Goal: Task Accomplishment & Management: Manage account settings

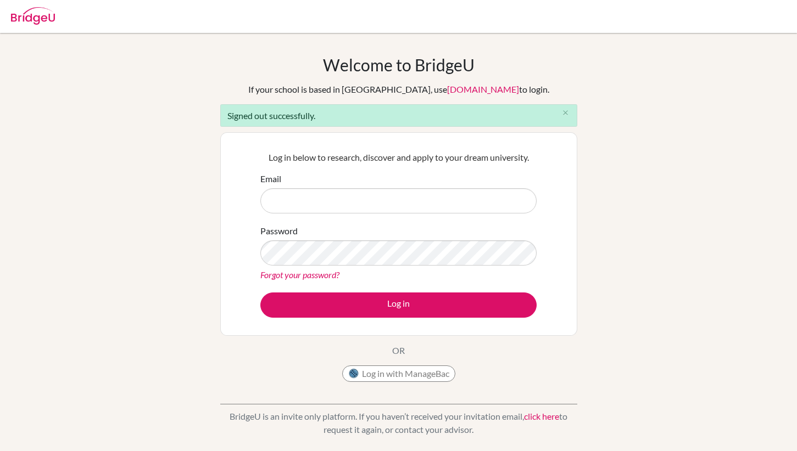
click at [389, 198] on input "Email" at bounding box center [398, 200] width 276 height 25
type input "[EMAIL_ADDRESS][DOMAIN_NAME]"
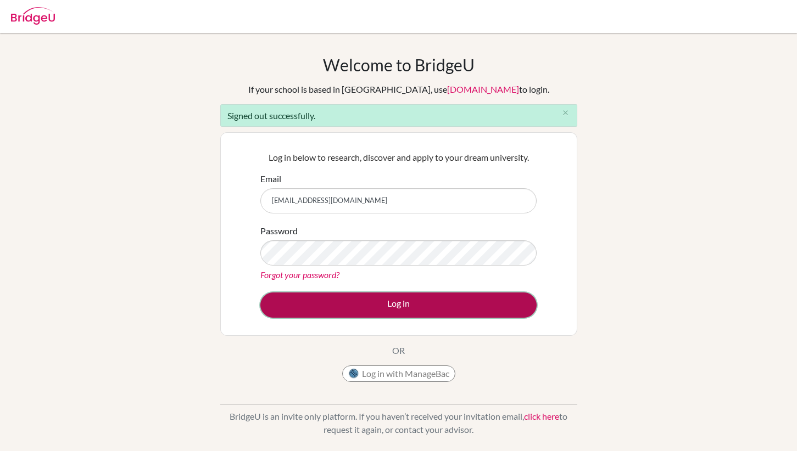
click at [396, 314] on button "Log in" at bounding box center [398, 305] width 276 height 25
type input "[EMAIL_ADDRESS][DOMAIN_NAME]"
click at [384, 305] on button "Log in" at bounding box center [398, 305] width 276 height 25
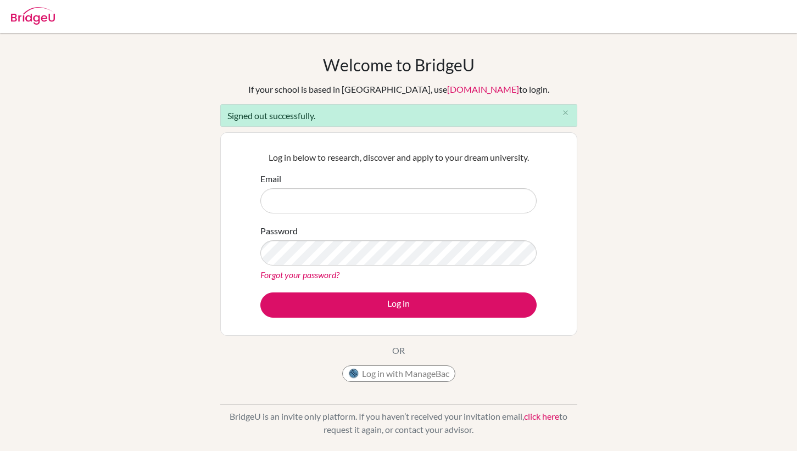
type input "mfanega@asb.ac.th"
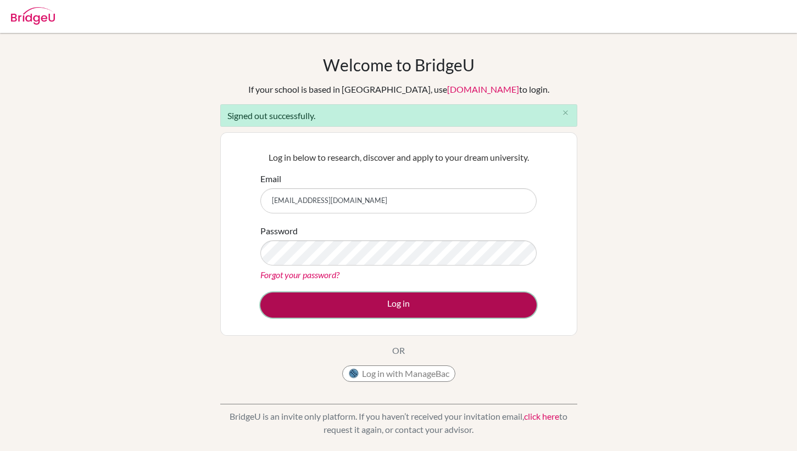
click at [388, 312] on button "Log in" at bounding box center [398, 305] width 276 height 25
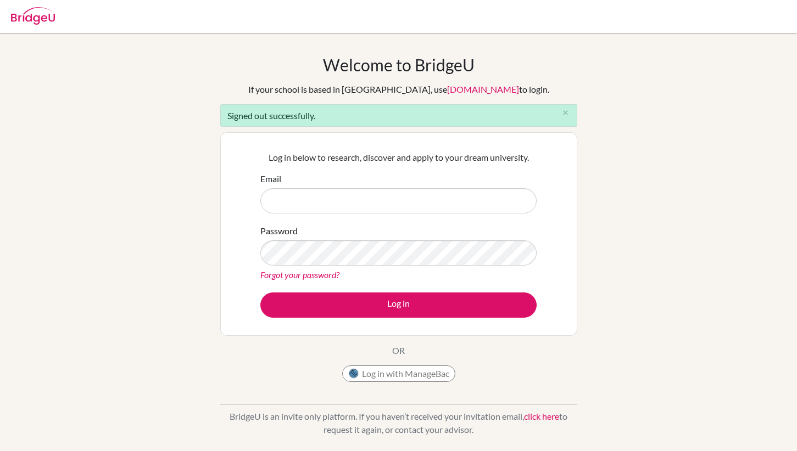
click at [594, 340] on div "Welcome to [GEOGRAPHIC_DATA] If your school is based in [GEOGRAPHIC_DATA], use …" at bounding box center [398, 248] width 797 height 387
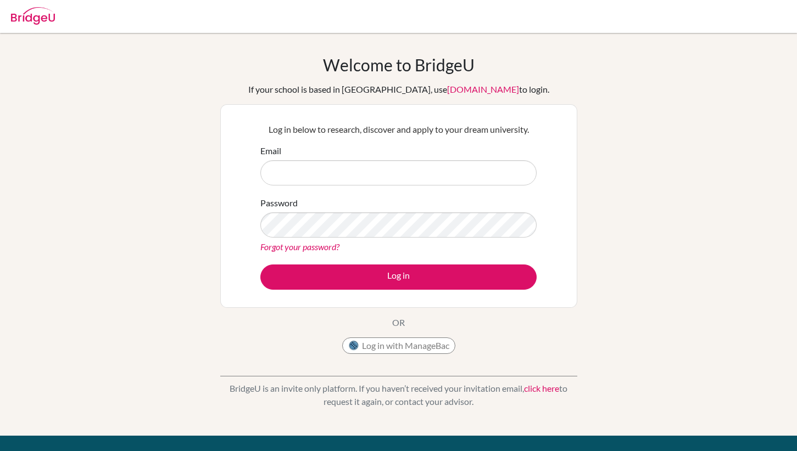
type input "[EMAIL_ADDRESS][DOMAIN_NAME]"
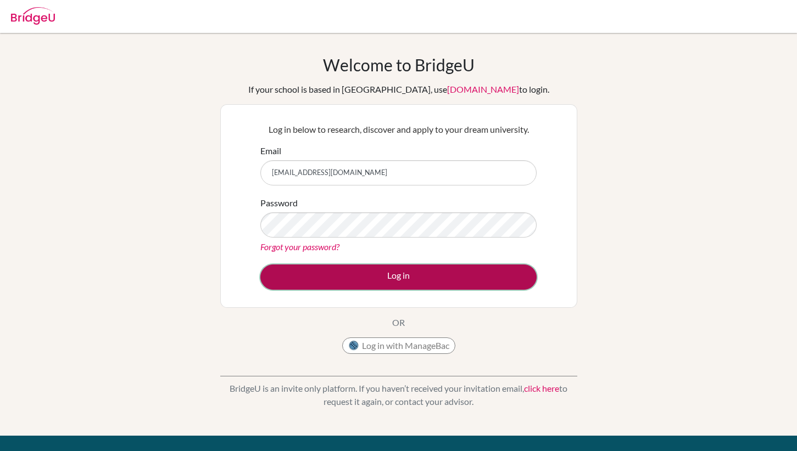
click at [383, 277] on button "Log in" at bounding box center [398, 277] width 276 height 25
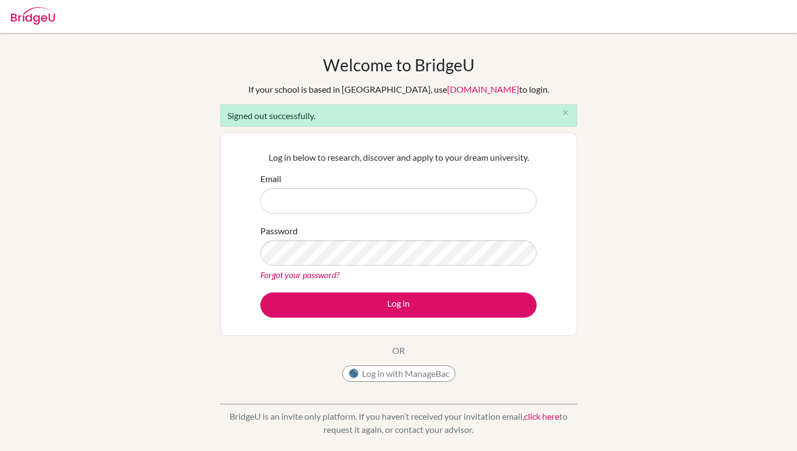
click at [327, 198] on input "Email" at bounding box center [398, 200] width 276 height 25
type input "mfanega@asb.ac.th"
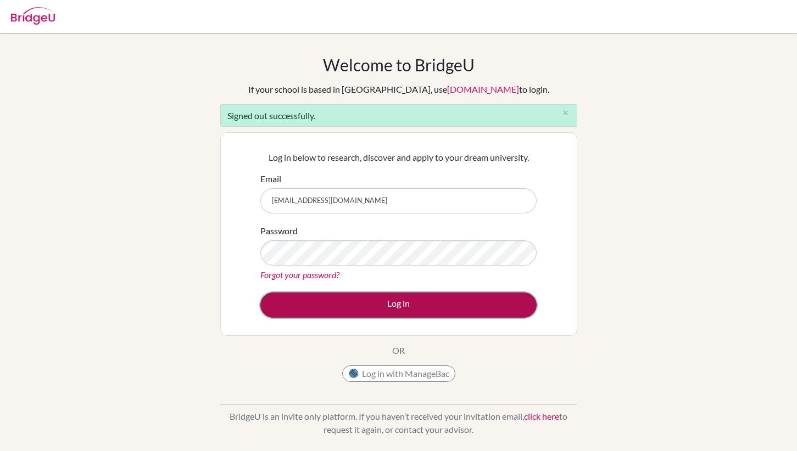
click at [368, 312] on button "Log in" at bounding box center [398, 305] width 276 height 25
type input "mfanega@asb.ac.th"
click at [367, 304] on button "Log in" at bounding box center [398, 305] width 276 height 25
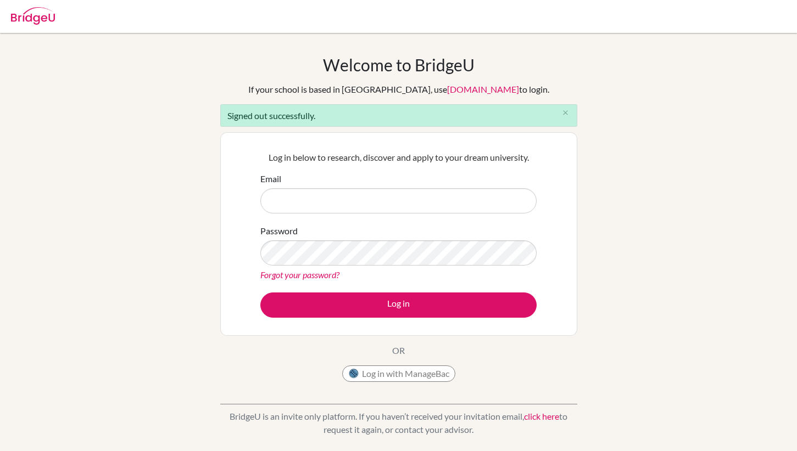
click at [687, 103] on div "Welcome to BridgeU If your school is based in China, use app.bridge-u.com.cn to…" at bounding box center [398, 248] width 797 height 387
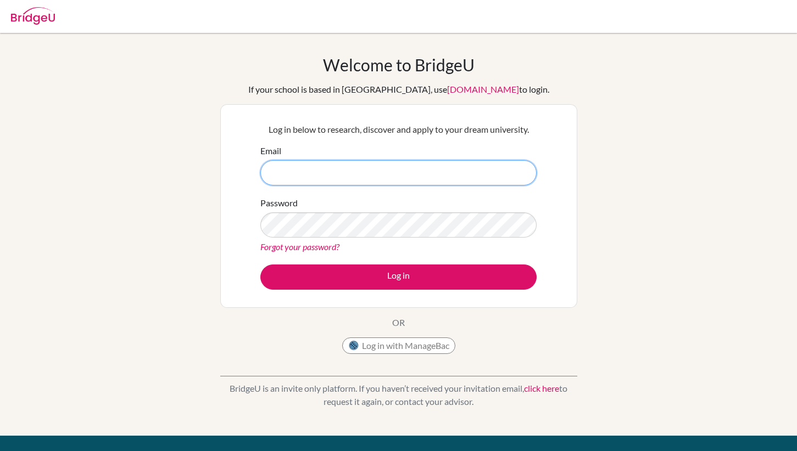
type input "[EMAIL_ADDRESS][DOMAIN_NAME]"
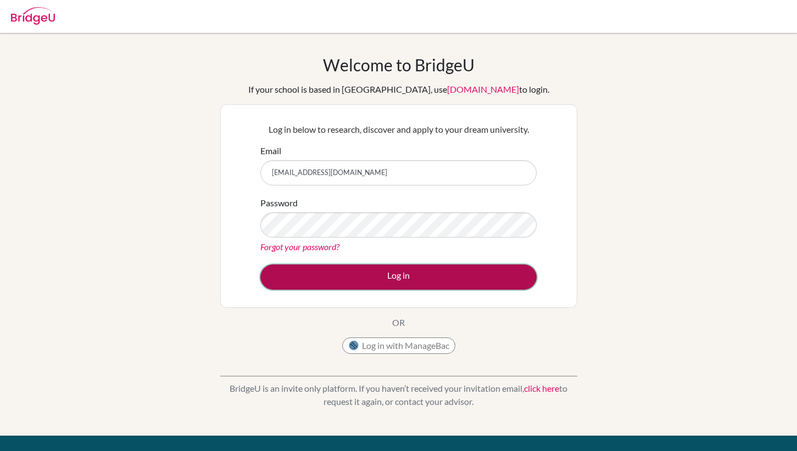
click at [400, 274] on button "Log in" at bounding box center [398, 277] width 276 height 25
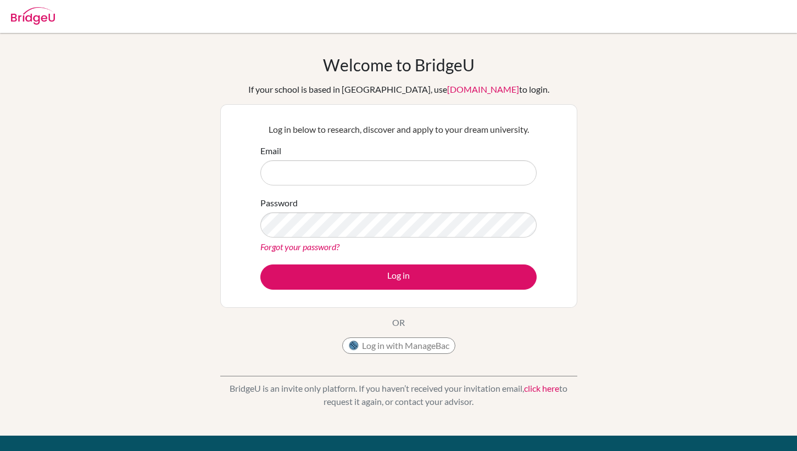
type input "[EMAIL_ADDRESS][DOMAIN_NAME]"
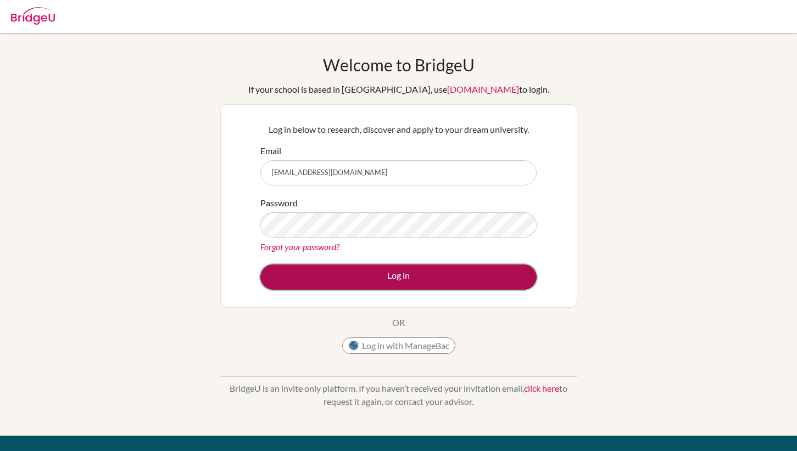
click at [389, 278] on button "Log in" at bounding box center [398, 277] width 276 height 25
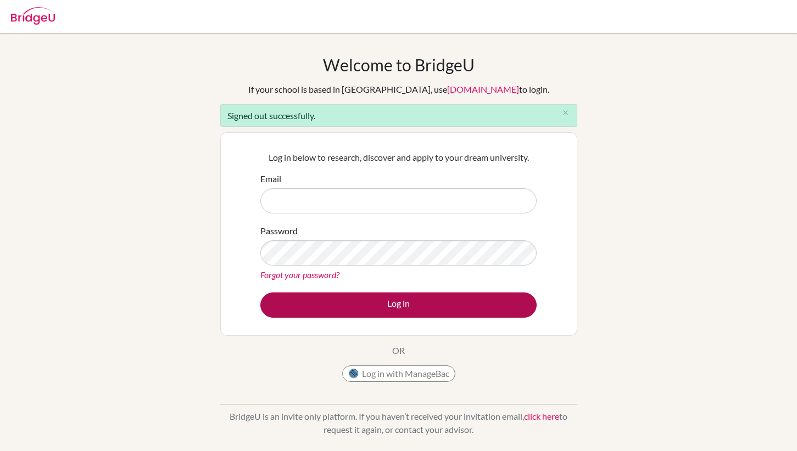
type input "[EMAIL_ADDRESS][DOMAIN_NAME]"
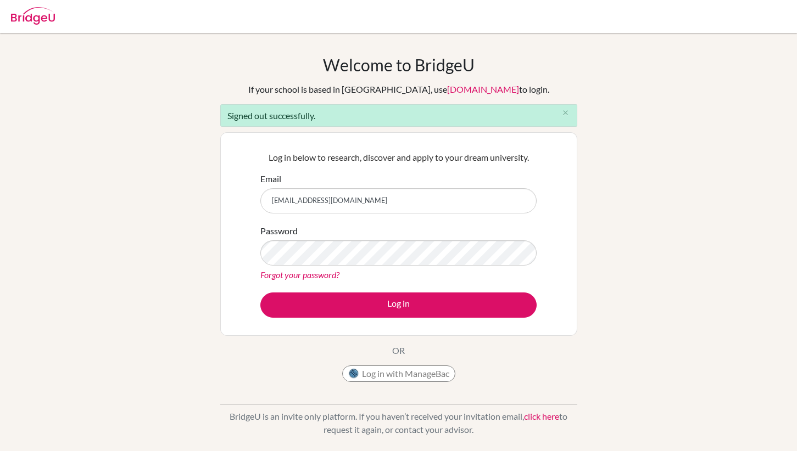
click at [567, 256] on div "Log in below to research, discover and apply to your dream university. Email mf…" at bounding box center [398, 234] width 357 height 204
click at [475, 89] on link "app.bridge-u.com.cn" at bounding box center [483, 89] width 72 height 10
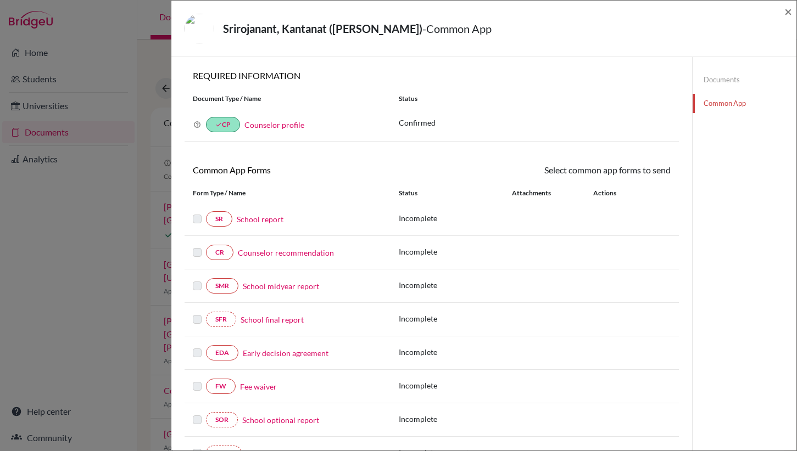
click at [783, 10] on div "Srirojanant, Kantanat ([PERSON_NAME]) - Common App ×" at bounding box center [484, 28] width 616 height 47
click at [786, 13] on span "×" at bounding box center [788, 11] width 8 height 16
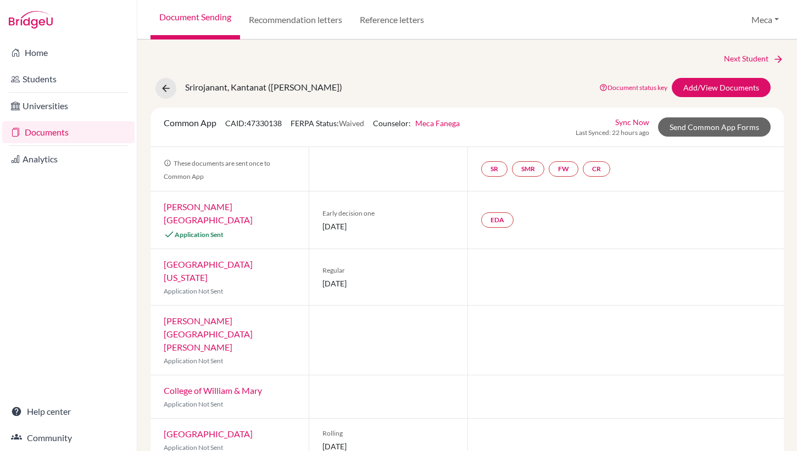
click at [36, 133] on link "Documents" at bounding box center [68, 132] width 132 height 22
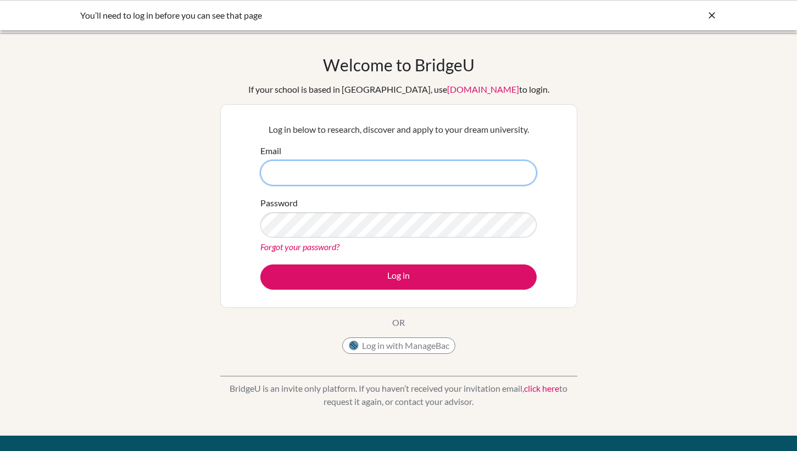
type input "mfanega@asb.ac.th"
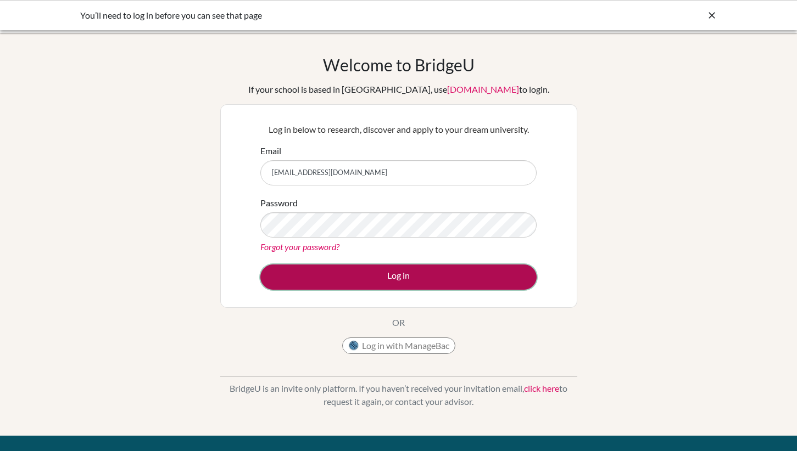
click at [412, 276] on button "Log in" at bounding box center [398, 277] width 276 height 25
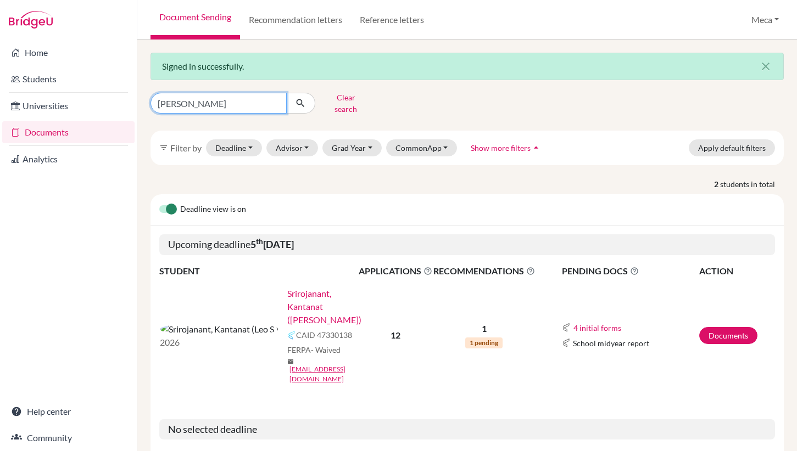
click at [209, 100] on input "leo" at bounding box center [218, 103] width 136 height 21
type input "l"
type input "nobel"
click button "submit" at bounding box center [300, 103] width 29 height 21
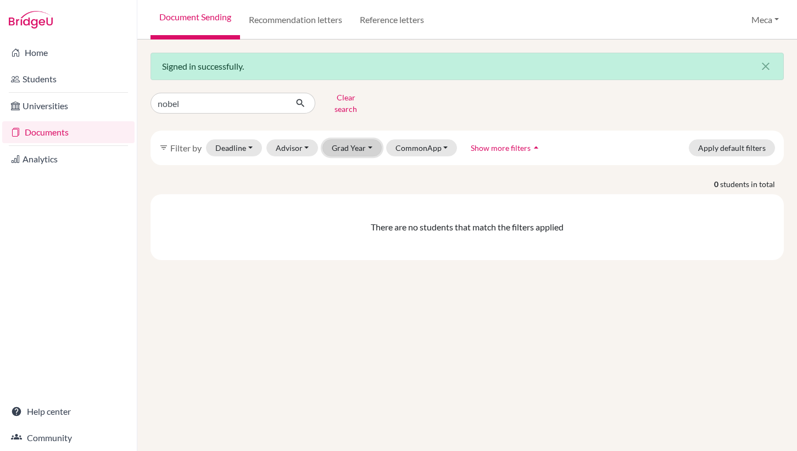
click at [348, 144] on button "Grad Year" at bounding box center [351, 147] width 59 height 17
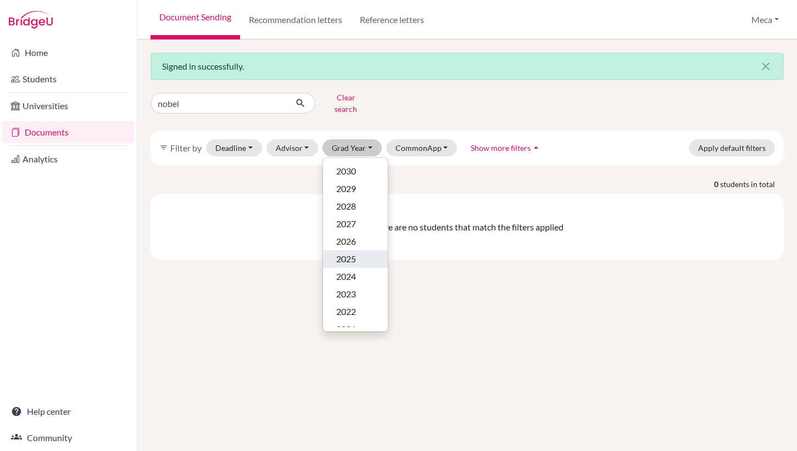
click at [345, 255] on span "2025" at bounding box center [346, 259] width 20 height 13
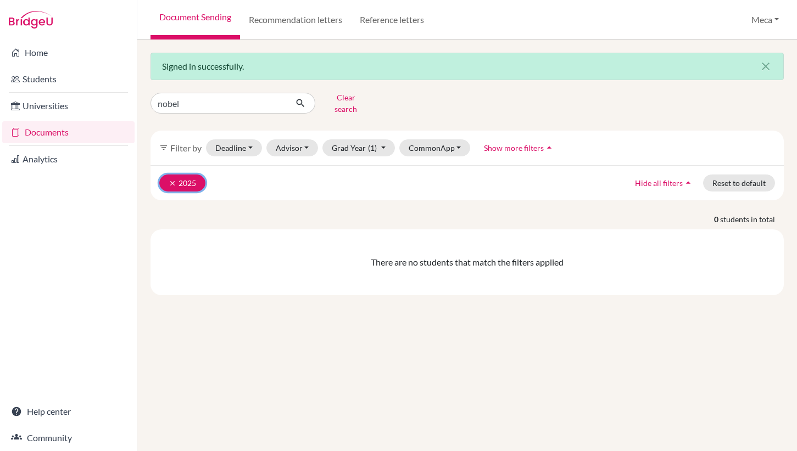
click at [180, 177] on button "clear 2025" at bounding box center [182, 183] width 46 height 17
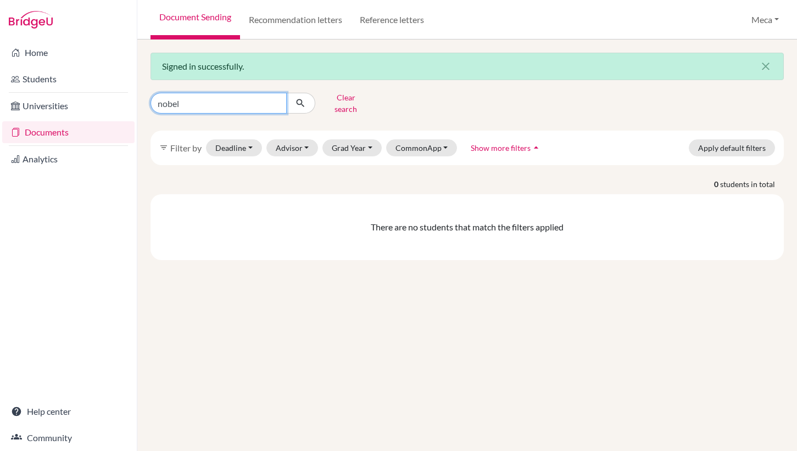
click at [193, 104] on input "nobel" at bounding box center [218, 103] width 136 height 21
click at [297, 99] on icon "submit" at bounding box center [300, 103] width 11 height 11
click at [241, 99] on input "nobel" at bounding box center [218, 103] width 136 height 21
type input "n"
click at [188, 143] on span "Filter by" at bounding box center [185, 148] width 31 height 10
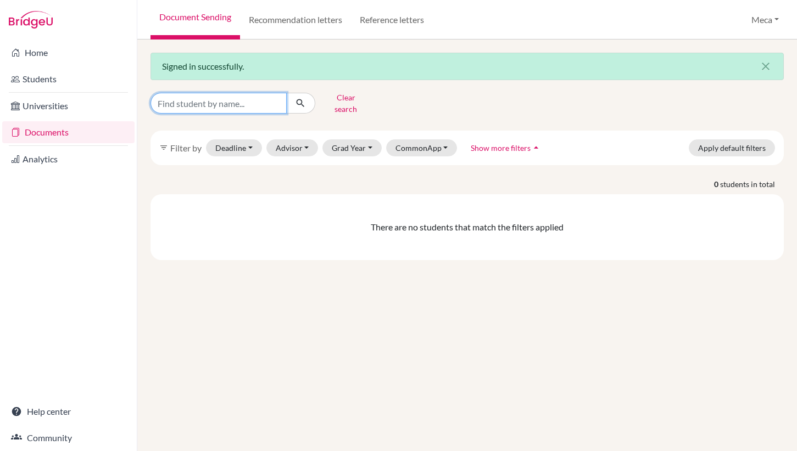
click at [195, 97] on input "Find student by name..." at bounding box center [218, 103] width 136 height 21
click at [81, 137] on link "Documents" at bounding box center [68, 132] width 132 height 22
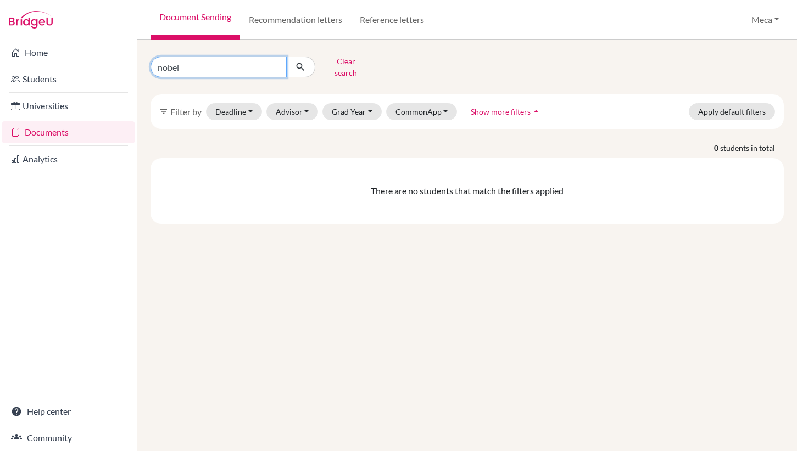
click at [206, 68] on input "nobel" at bounding box center [218, 67] width 136 height 21
drag, startPoint x: 206, startPoint y: 68, endPoint x: 116, endPoint y: 61, distance: 90.3
click at [116, 61] on div "Home Students Universities Documents Analytics Help center Community Document S…" at bounding box center [398, 225] width 797 height 451
type input "nobel"
click at [301, 63] on icon "submit" at bounding box center [300, 66] width 11 height 11
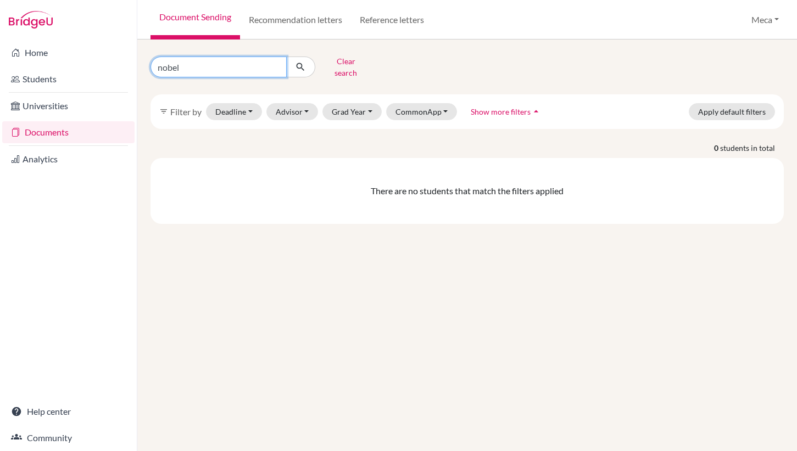
click at [225, 62] on input "nobel" at bounding box center [218, 67] width 136 height 21
type input "n"
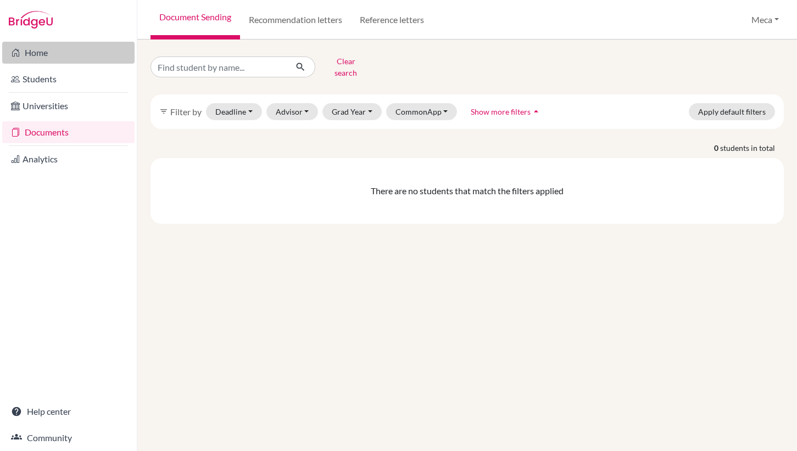
click at [47, 51] on link "Home" at bounding box center [68, 53] width 132 height 22
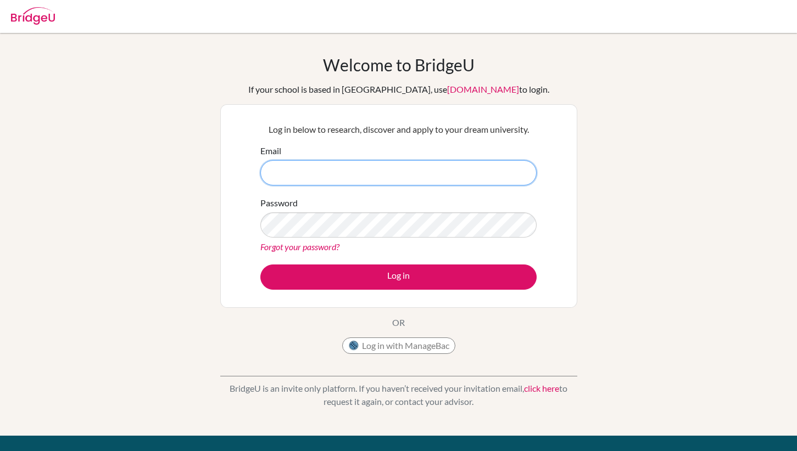
type input "[EMAIL_ADDRESS][DOMAIN_NAME]"
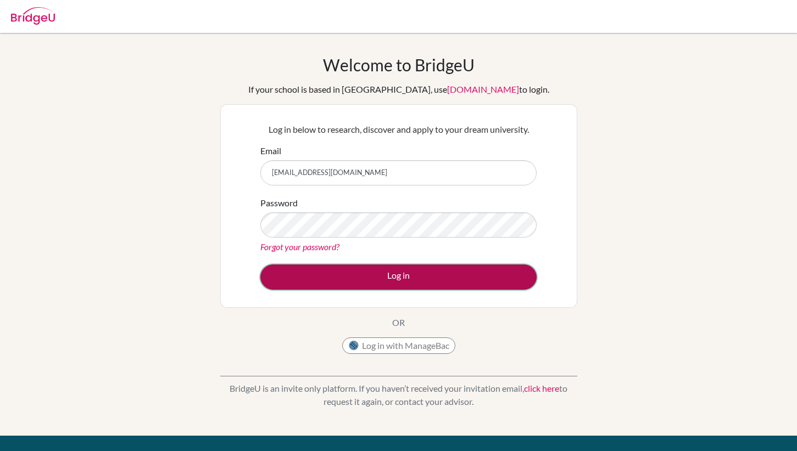
click at [412, 281] on button "Log in" at bounding box center [398, 277] width 276 height 25
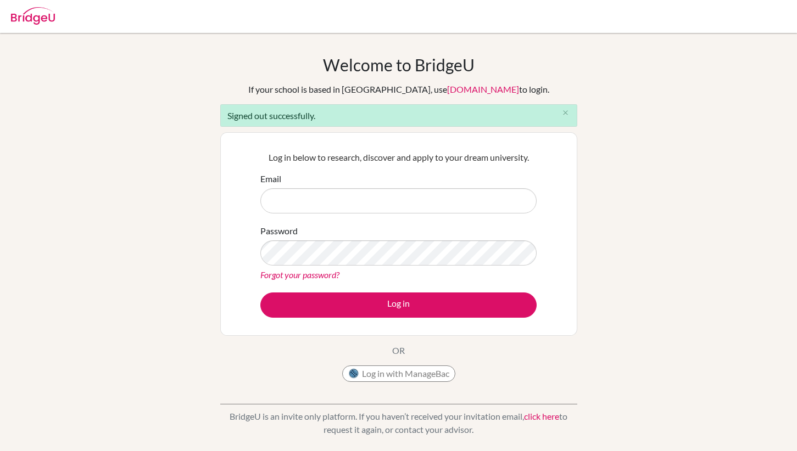
type input "[EMAIL_ADDRESS][DOMAIN_NAME]"
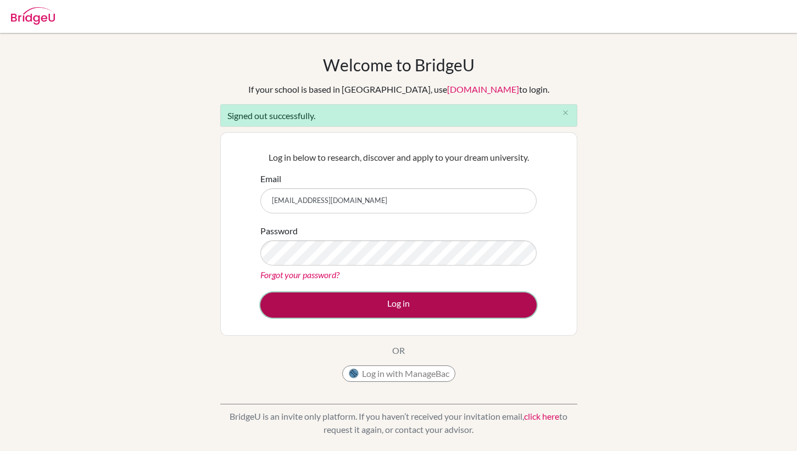
click at [383, 314] on button "Log in" at bounding box center [398, 305] width 276 height 25
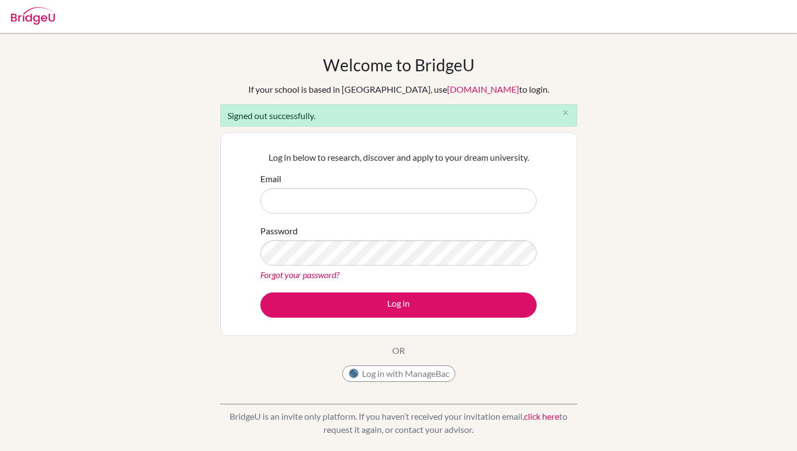
click at [654, 173] on div "Welcome to BridgeU If your school is based in China, use app.bridge-u.com.cn to…" at bounding box center [398, 248] width 797 height 387
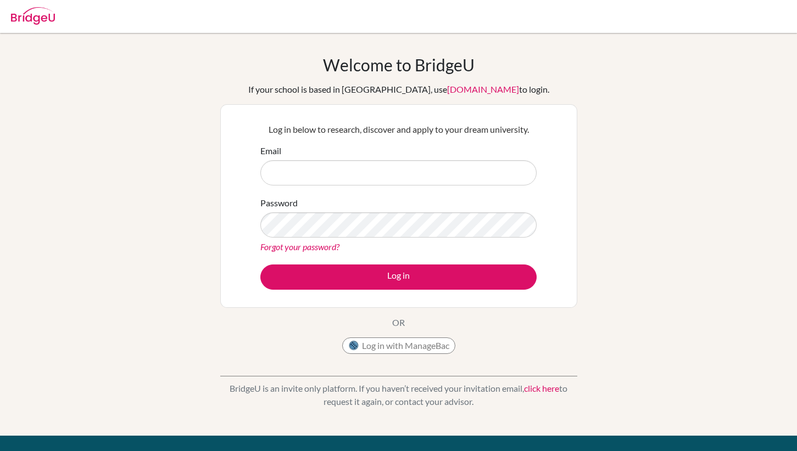
type input "[EMAIL_ADDRESS][DOMAIN_NAME]"
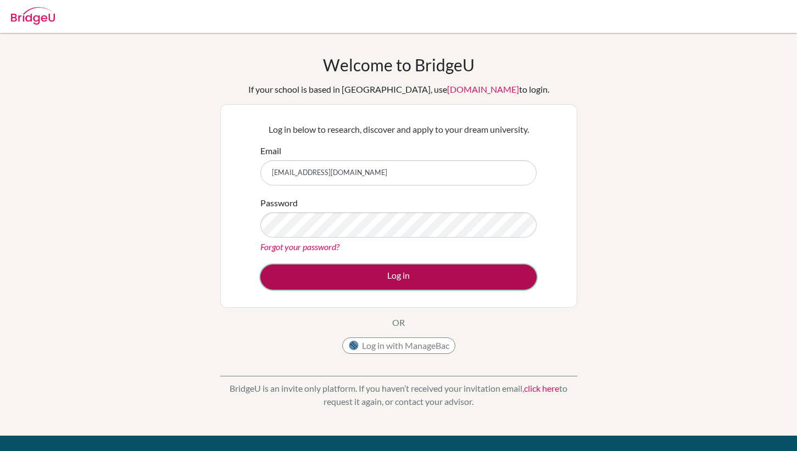
click at [380, 278] on button "Log in" at bounding box center [398, 277] width 276 height 25
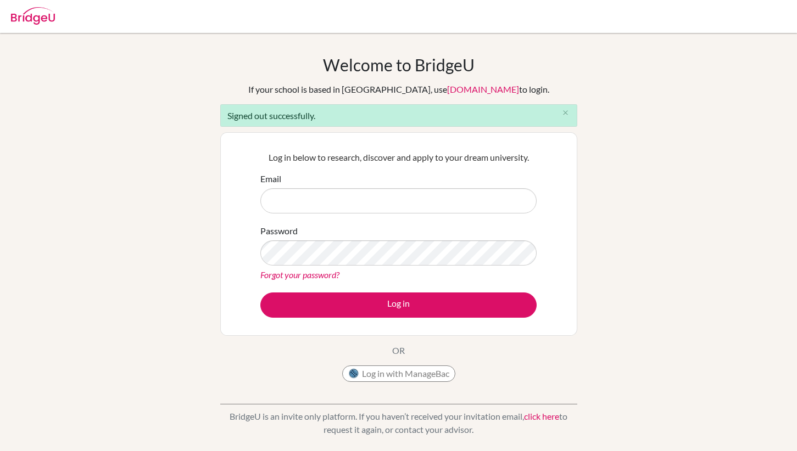
type input "meca.fanega@asb.ac.th"
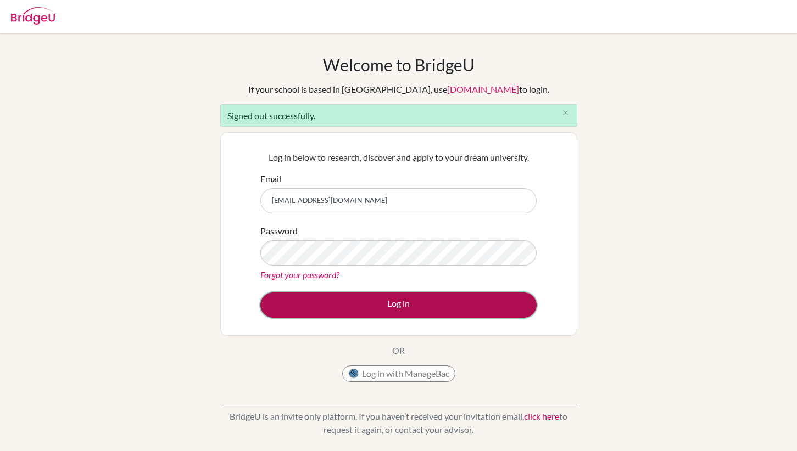
click at [374, 301] on button "Log in" at bounding box center [398, 305] width 276 height 25
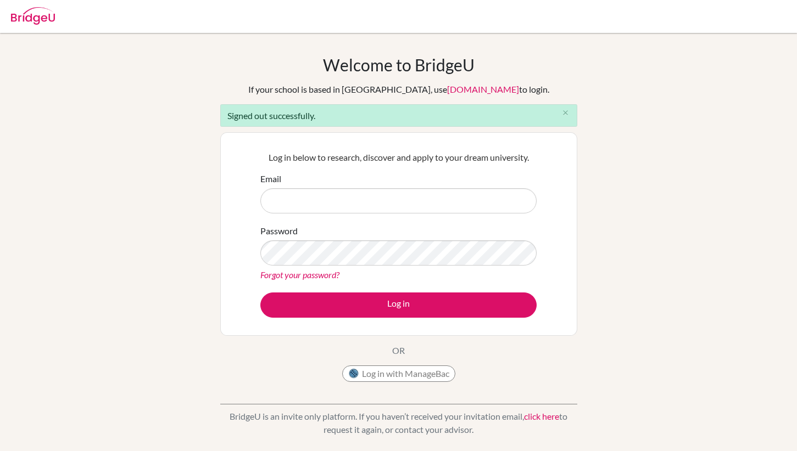
click at [644, 126] on div "Welcome to BridgeU If your school is based in China, use app.bridge-u.com.cn to…" at bounding box center [398, 248] width 797 height 387
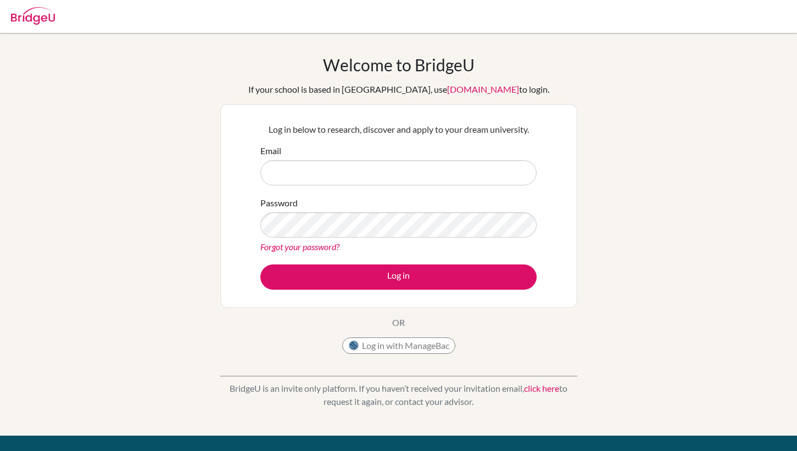
click at [507, 172] on input "Email" at bounding box center [398, 172] width 276 height 25
click at [568, 153] on div "Log in below to research, discover and apply to your dream university. Email Pa…" at bounding box center [398, 206] width 357 height 204
type input "[EMAIL_ADDRESS][DOMAIN_NAME]"
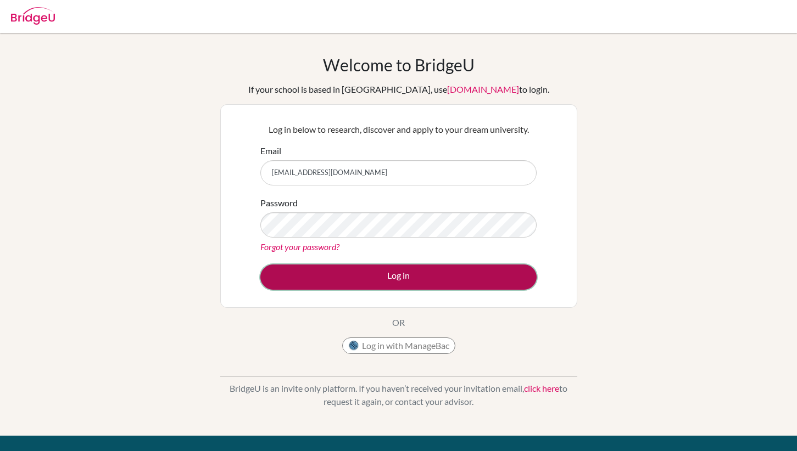
click at [382, 278] on button "Log in" at bounding box center [398, 277] width 276 height 25
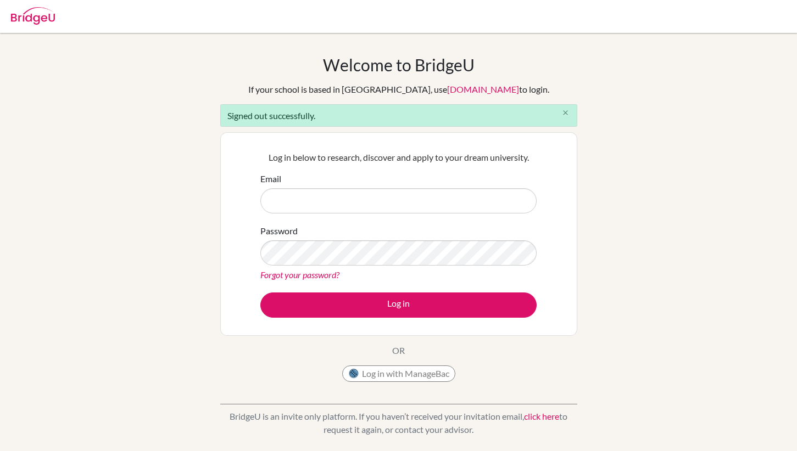
click at [565, 113] on icon "close" at bounding box center [565, 113] width 8 height 8
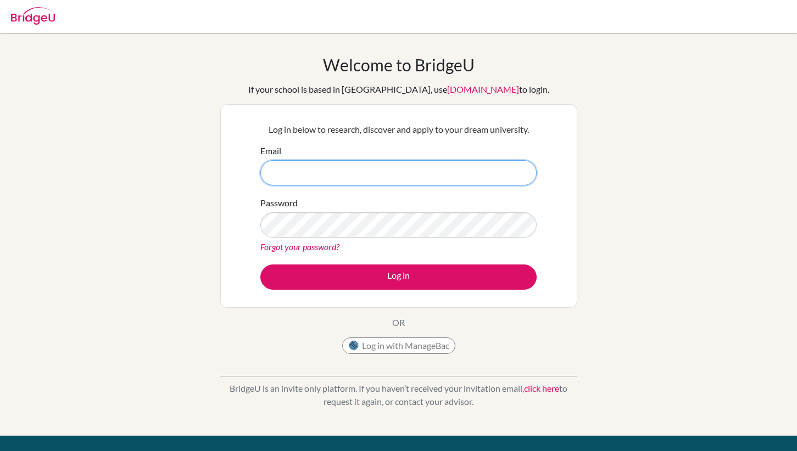
click at [367, 180] on input "Email" at bounding box center [398, 172] width 276 height 25
type input "[EMAIL_ADDRESS][DOMAIN_NAME]"
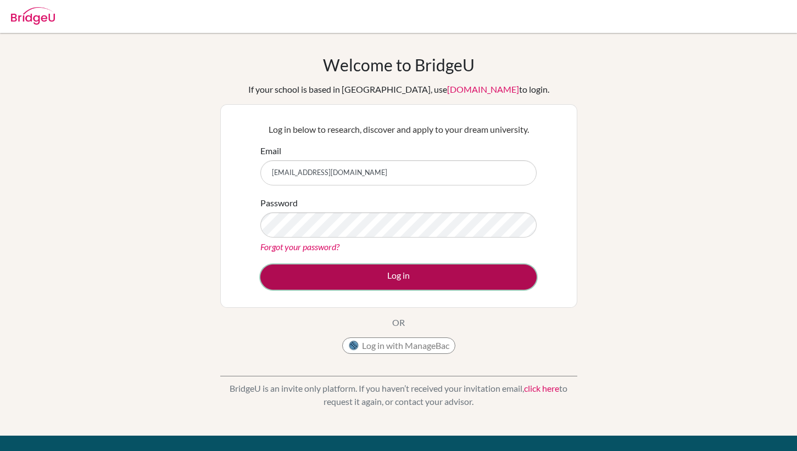
click at [362, 279] on button "Log in" at bounding box center [398, 277] width 276 height 25
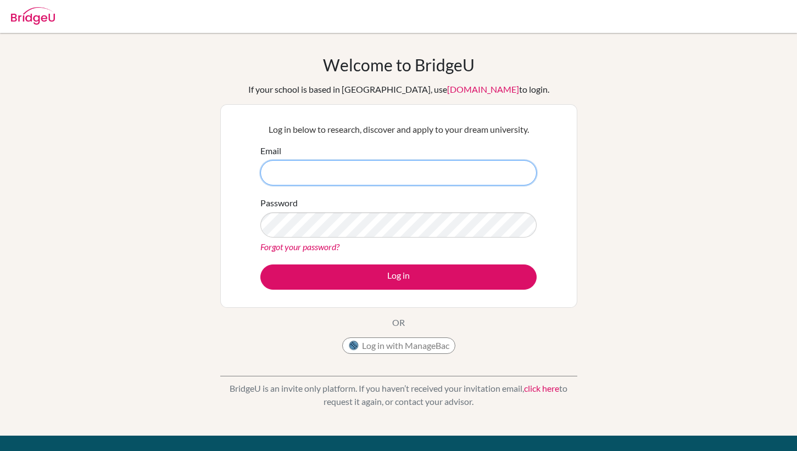
type input "[EMAIL_ADDRESS][DOMAIN_NAME]"
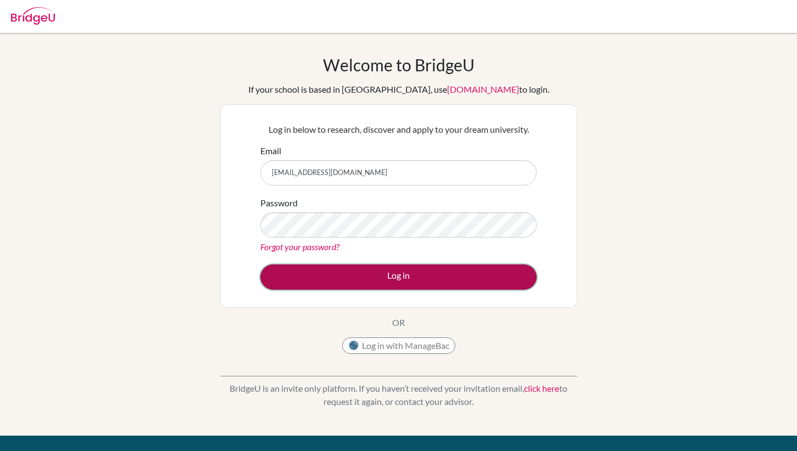
click at [394, 277] on button "Log in" at bounding box center [398, 277] width 276 height 25
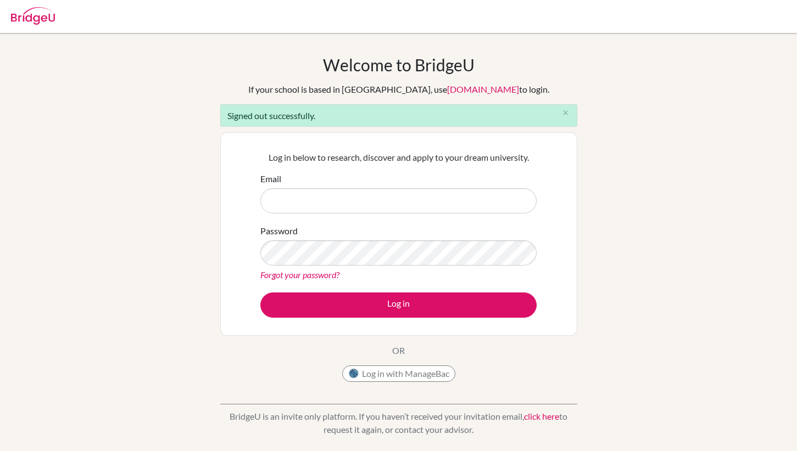
click at [663, 350] on div "Welcome to BridgeU If your school is based in China, use app.bridge-u.com.cn to…" at bounding box center [398, 248] width 797 height 387
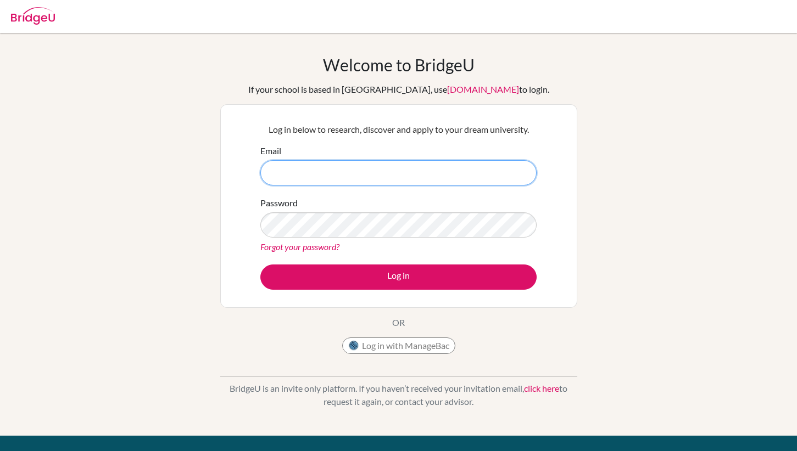
type input "[EMAIL_ADDRESS][DOMAIN_NAME]"
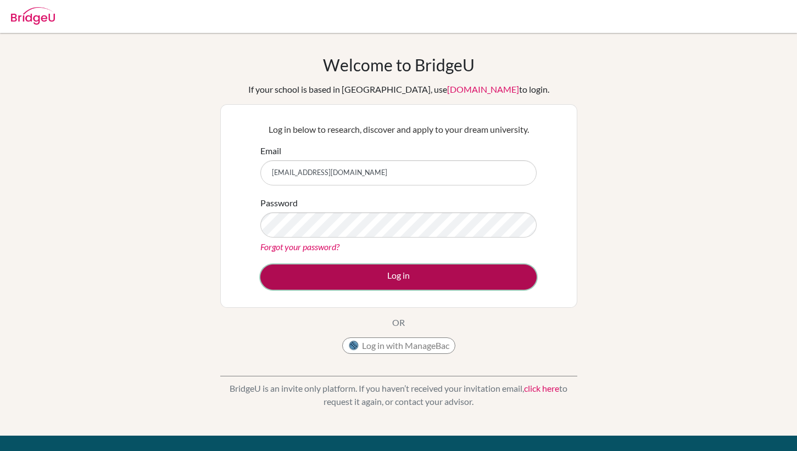
click at [426, 280] on button "Log in" at bounding box center [398, 277] width 276 height 25
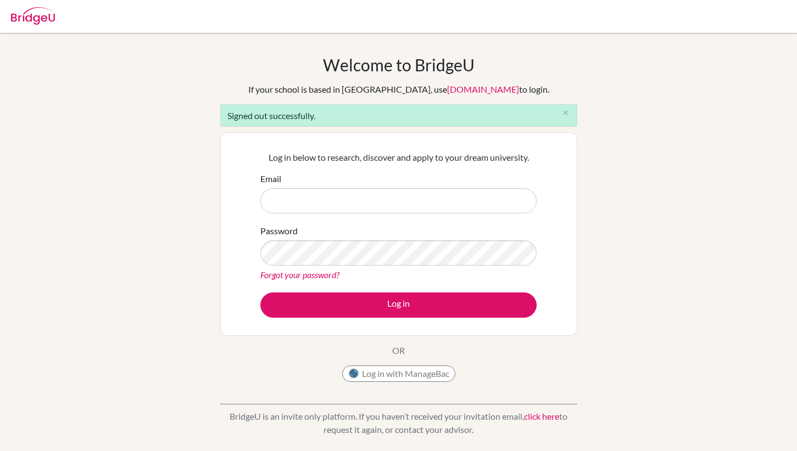
click at [699, 29] on div at bounding box center [398, 16] width 786 height 33
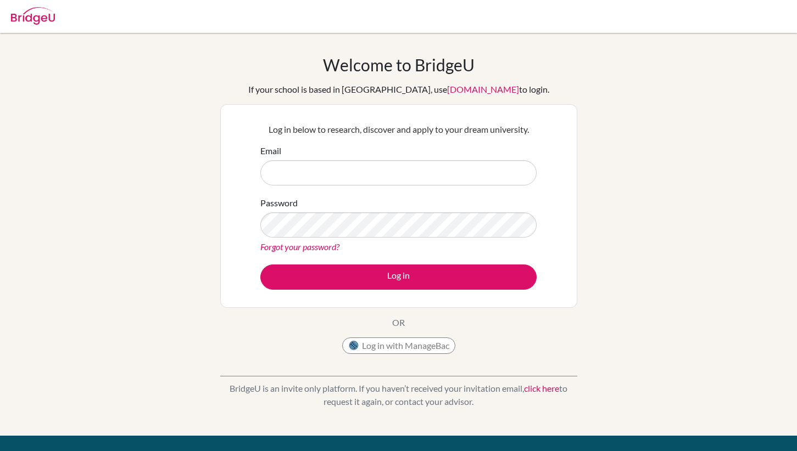
type input "[EMAIL_ADDRESS][DOMAIN_NAME]"
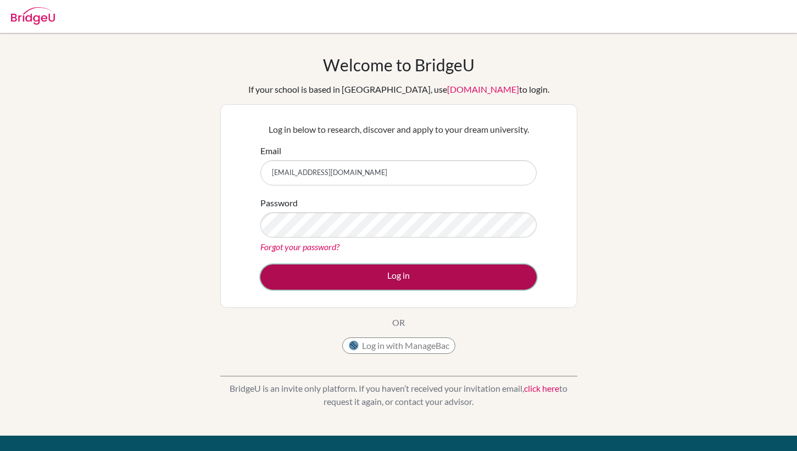
click at [361, 277] on button "Log in" at bounding box center [398, 277] width 276 height 25
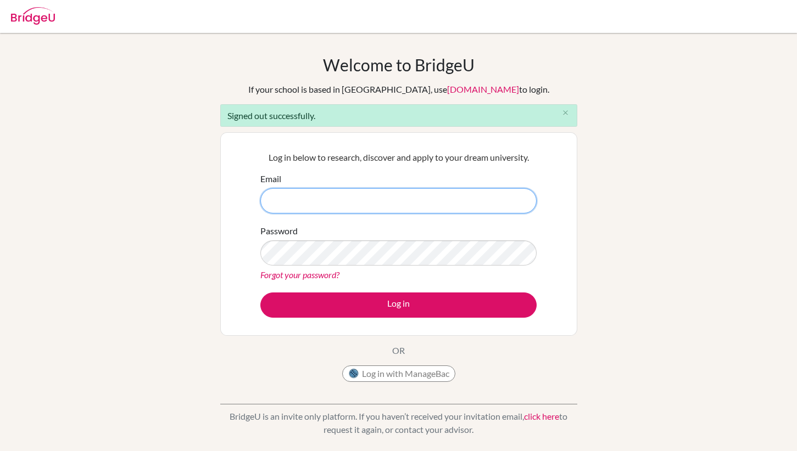
click at [325, 200] on input "Email" at bounding box center [398, 200] width 276 height 25
type input "[EMAIL_ADDRESS][DOMAIN_NAME]"
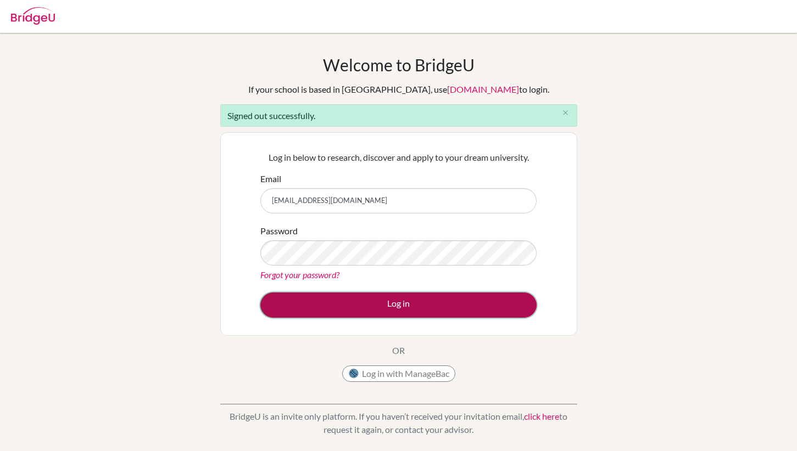
click at [404, 306] on button "Log in" at bounding box center [398, 305] width 276 height 25
